Goal: Task Accomplishment & Management: Use online tool/utility

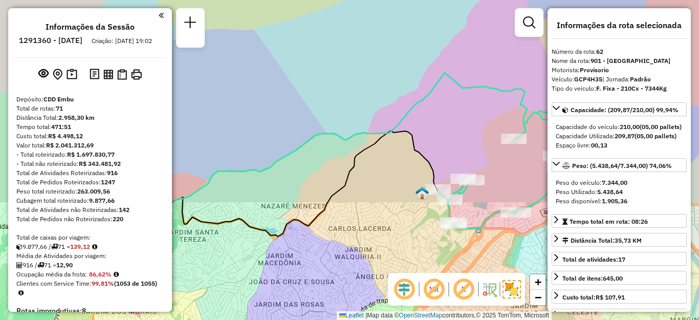
select select "**********"
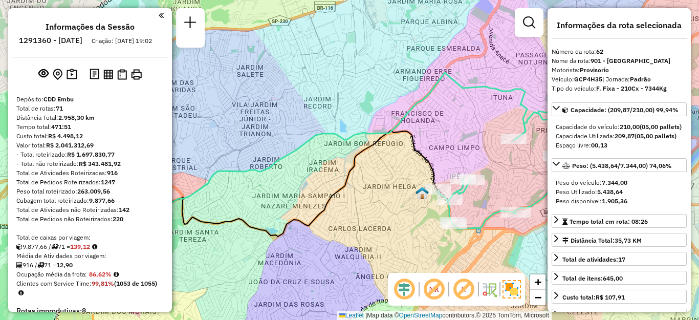
scroll to position [3843, 0]
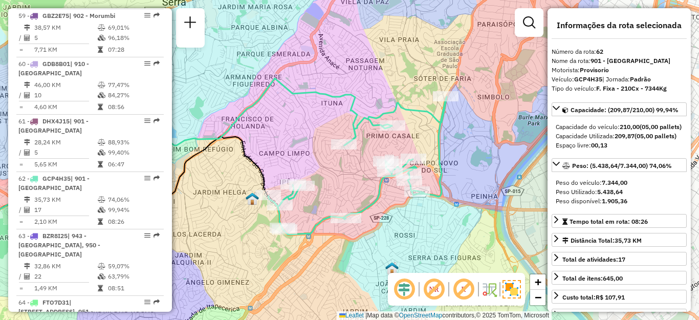
drag, startPoint x: 478, startPoint y: 127, endPoint x: 308, endPoint y: 133, distance: 169.9
click at [308, 133] on div "Janela de atendimento Grade de atendimento Capacidade Transportadoras Veículos …" at bounding box center [349, 160] width 699 height 320
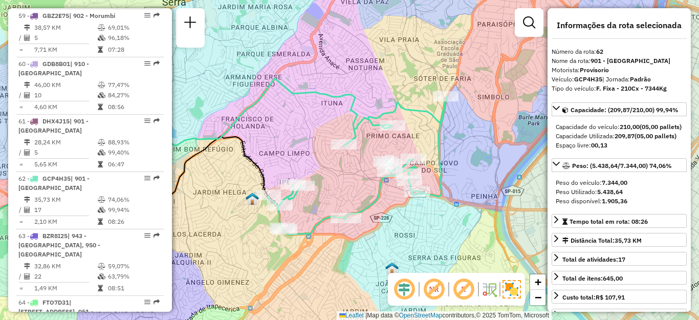
scroll to position [4368, 0]
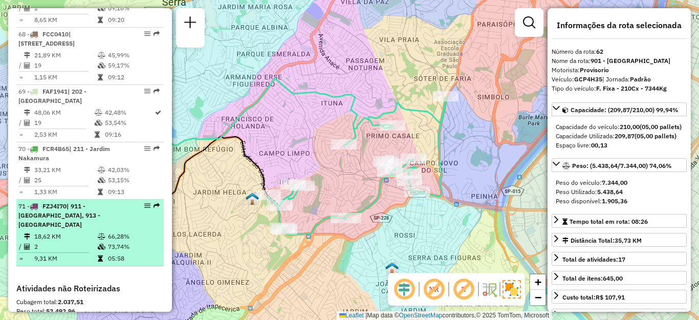
click at [84, 202] on span "| 911 - [GEOGRAPHIC_DATA], 913 - [GEOGRAPHIC_DATA]" at bounding box center [59, 215] width 82 height 26
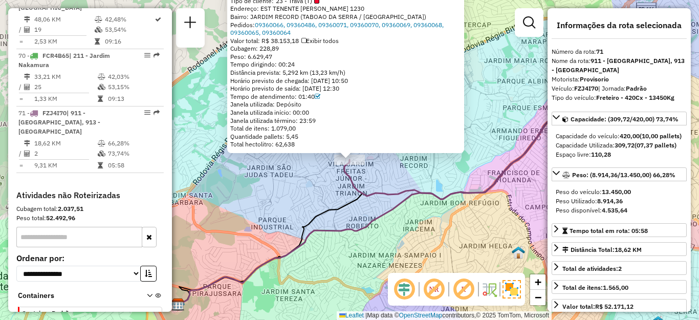
scroll to position [4513, 0]
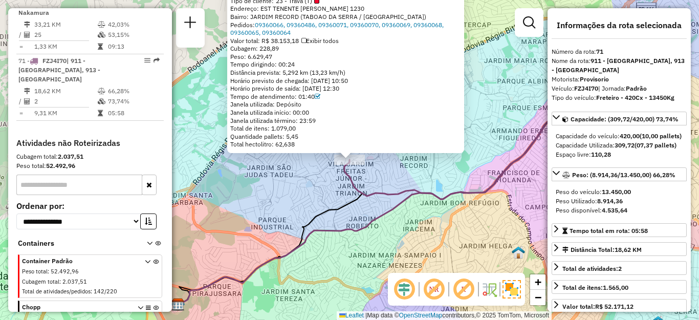
drag, startPoint x: 251, startPoint y: 57, endPoint x: 276, endPoint y: 55, distance: 25.1
click at [276, 55] on div "Peso: 6.629,47" at bounding box center [345, 57] width 231 height 8
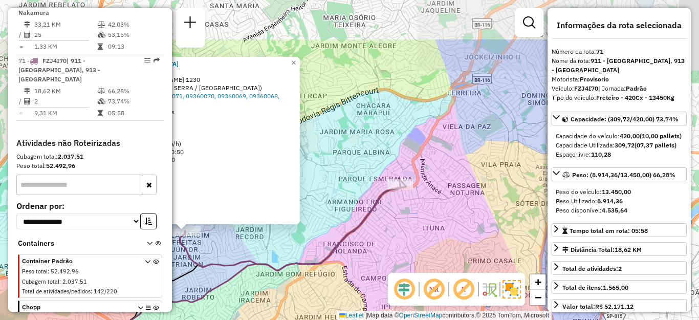
drag, startPoint x: 508, startPoint y: 156, endPoint x: 343, endPoint y: 225, distance: 178.6
click at [340, 228] on div "97031931 - R. P. SANTO COMERCIO Tipo de cliente: 23 - Trava (T) Endereço: EST T…" at bounding box center [349, 160] width 699 height 320
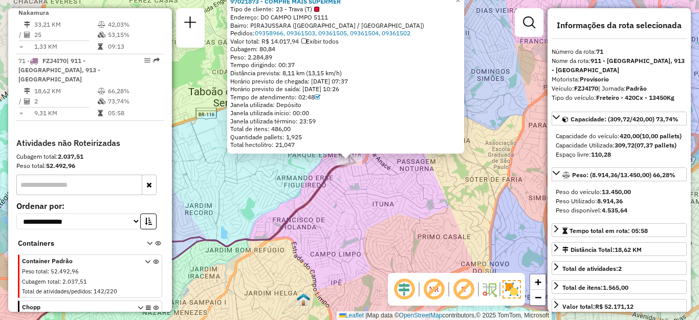
drag, startPoint x: 264, startPoint y: 57, endPoint x: 290, endPoint y: 57, distance: 25.6
click at [290, 57] on div "Peso: 2.284,89" at bounding box center [345, 57] width 231 height 8
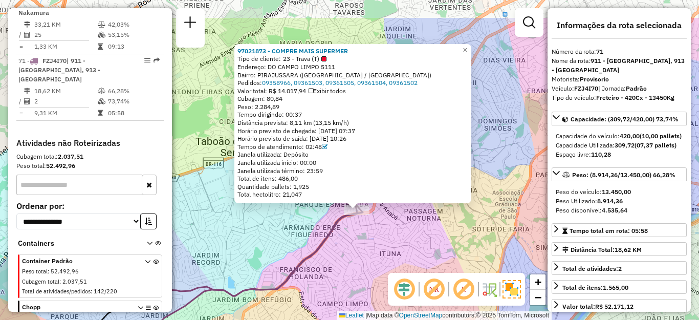
drag, startPoint x: 440, startPoint y: 226, endPoint x: 449, endPoint y: 282, distance: 56.9
click at [449, 286] on hb-router-mapa "Informações da Sessão 1291360 - [DATE] Criação: [DATE] 19:02 Depósito: CDD Embu…" at bounding box center [349, 160] width 699 height 320
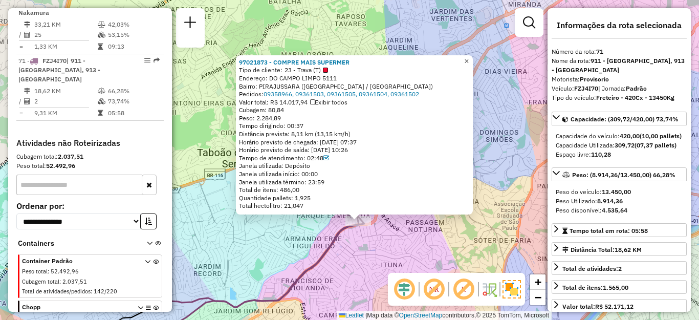
click at [469, 57] on span "×" at bounding box center [466, 61] width 5 height 9
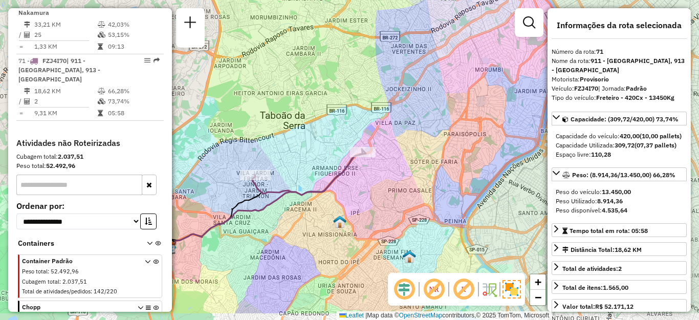
drag, startPoint x: 302, startPoint y: 164, endPoint x: 304, endPoint y: 92, distance: 72.1
click at [304, 92] on div "Janela de atendimento Grade de atendimento Capacidade Transportadoras Veículos …" at bounding box center [349, 160] width 699 height 320
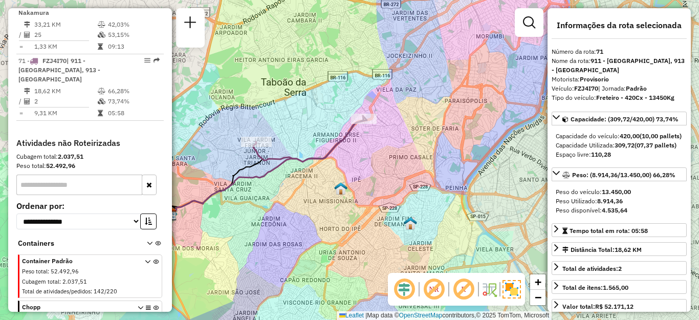
scroll to position [2500, 0]
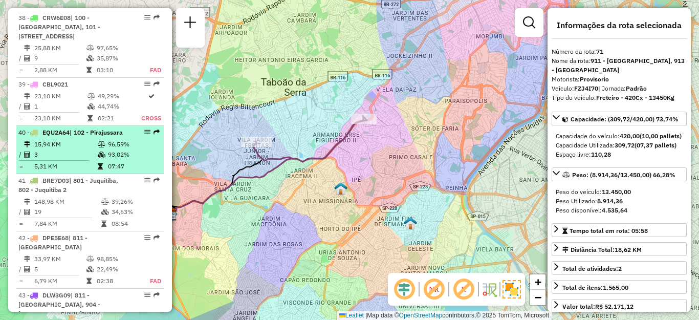
click at [61, 149] on td "15,94 KM" at bounding box center [65, 144] width 63 height 10
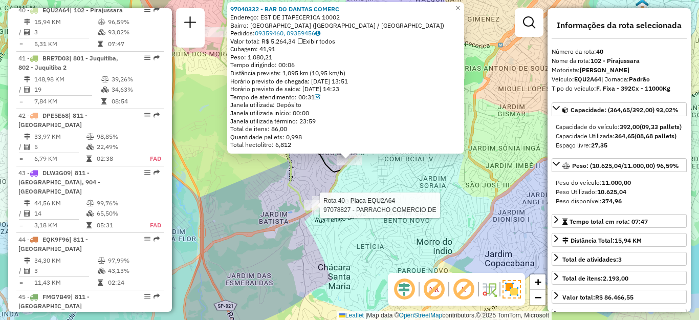
scroll to position [2645, 0]
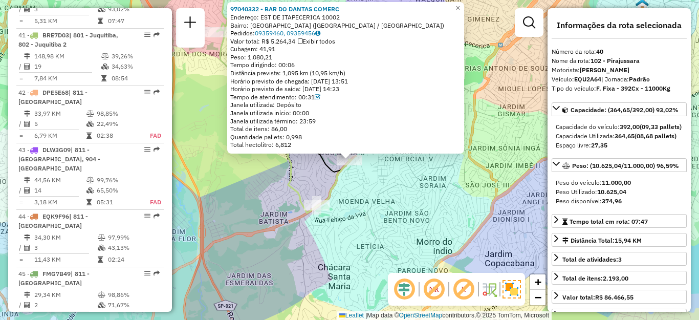
click at [303, 207] on icon at bounding box center [284, 118] width 134 height 190
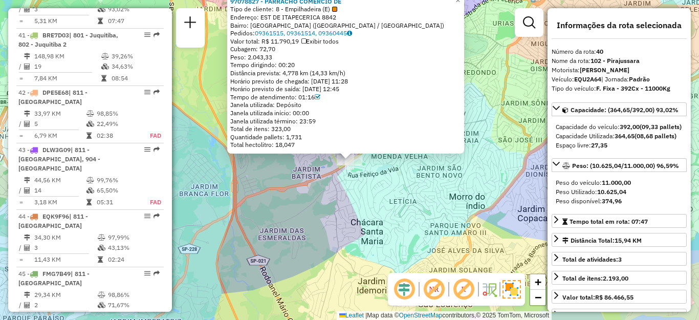
scroll to position [4368, 0]
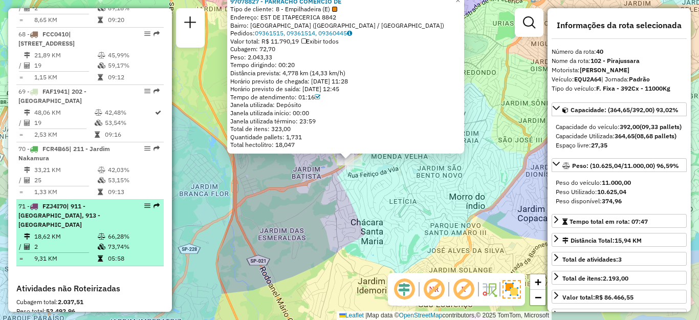
click at [90, 231] on td "18,62 KM" at bounding box center [65, 236] width 63 height 10
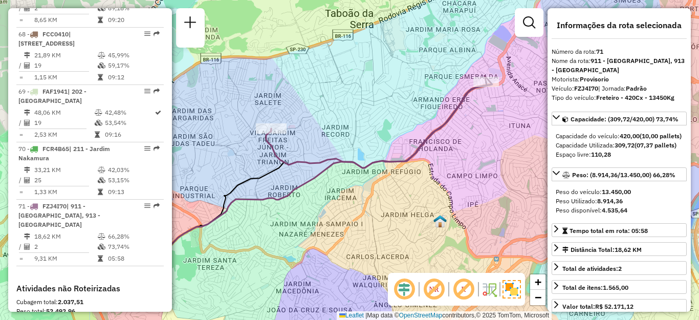
drag, startPoint x: 436, startPoint y: 74, endPoint x: 457, endPoint y: 80, distance: 22.0
click at [431, 74] on div "Janela de atendimento Grade de atendimento Capacidade Transportadoras Veículos …" at bounding box center [349, 160] width 699 height 320
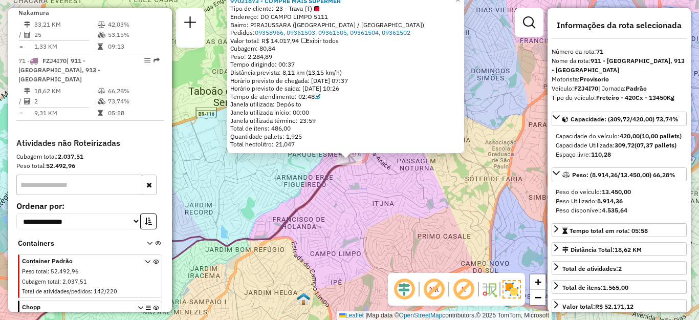
scroll to position [3786, 0]
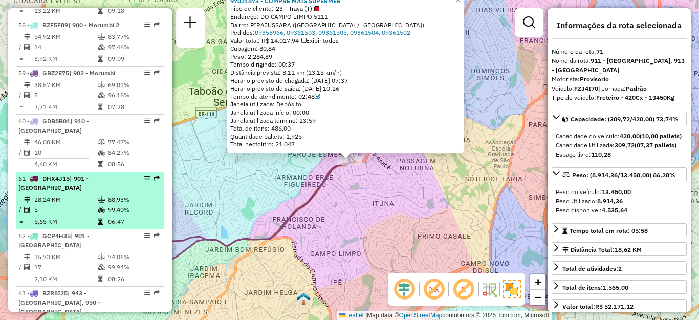
click at [57, 194] on td "28,24 KM" at bounding box center [65, 199] width 63 height 10
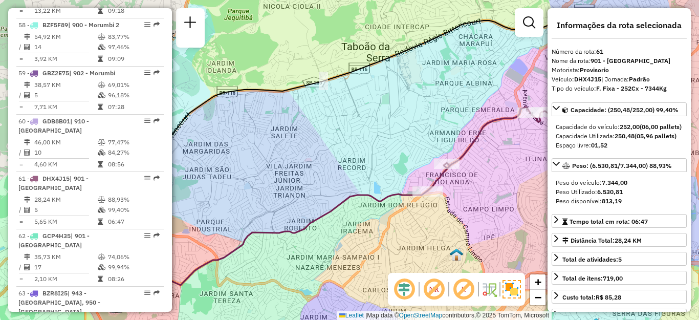
scroll to position [1039, 0]
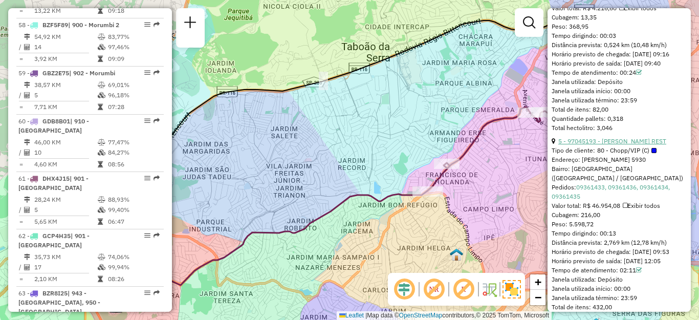
click at [607, 145] on link "5 - 97045193 - [PERSON_NAME] REST" at bounding box center [612, 141] width 108 height 8
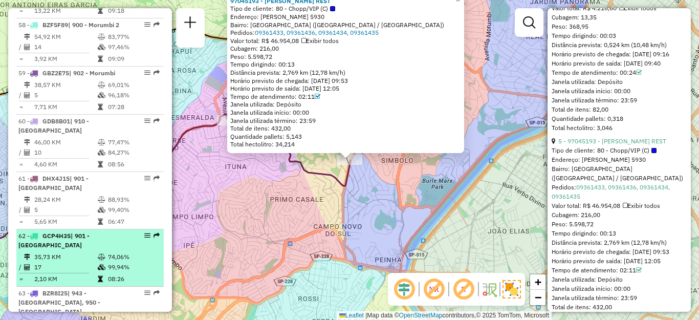
click at [45, 252] on td "35,73 KM" at bounding box center [65, 257] width 63 height 10
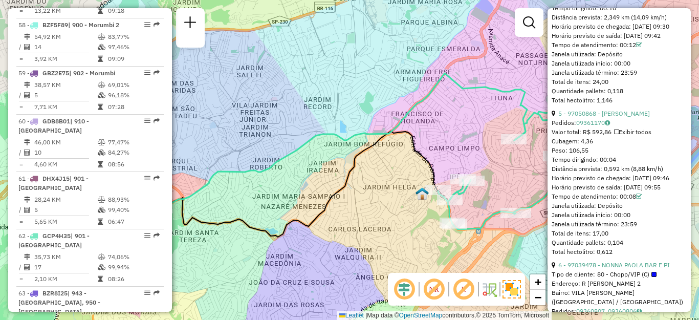
scroll to position [644, 0]
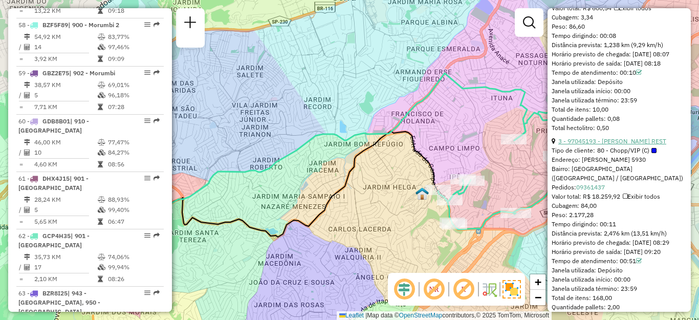
click at [621, 145] on link "3 - 97045193 - [PERSON_NAME] REST" at bounding box center [612, 141] width 108 height 8
